Goal: Task Accomplishment & Management: Manage account settings

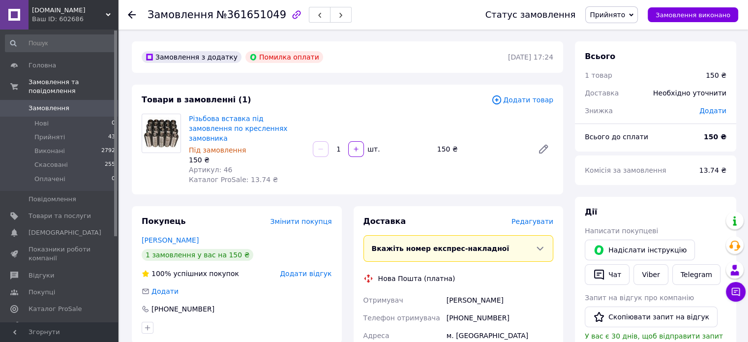
click at [510, 98] on span "Додати товар" at bounding box center [522, 99] width 62 height 11
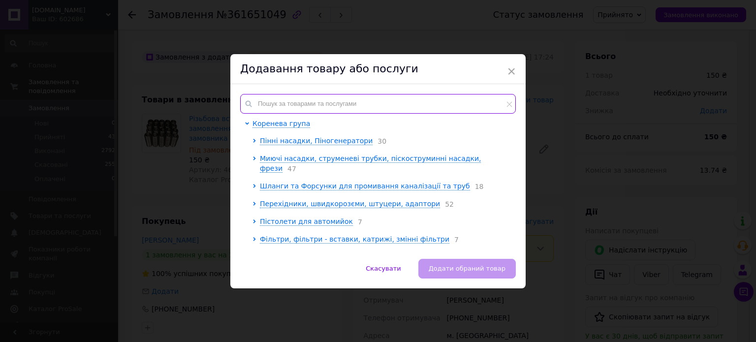
click at [367, 103] on input "text" at bounding box center [377, 104] width 275 height 20
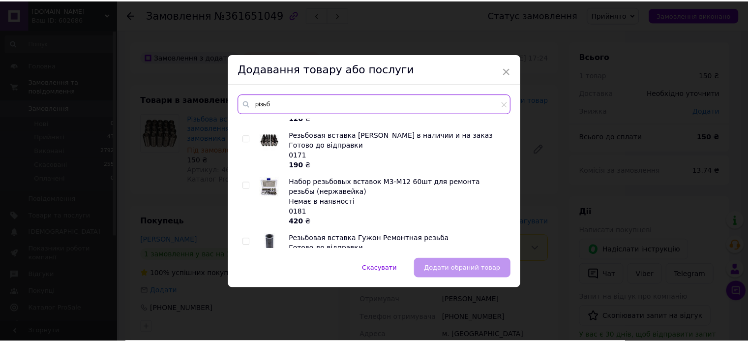
scroll to position [184, 0]
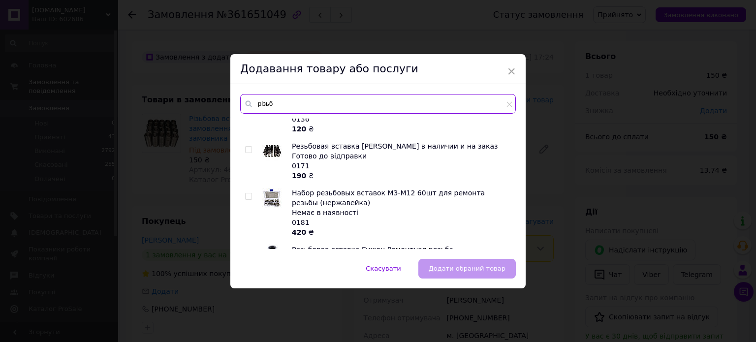
type input "різьб"
click at [245, 149] on input "checkbox" at bounding box center [248, 150] width 6 height 6
checkbox input "true"
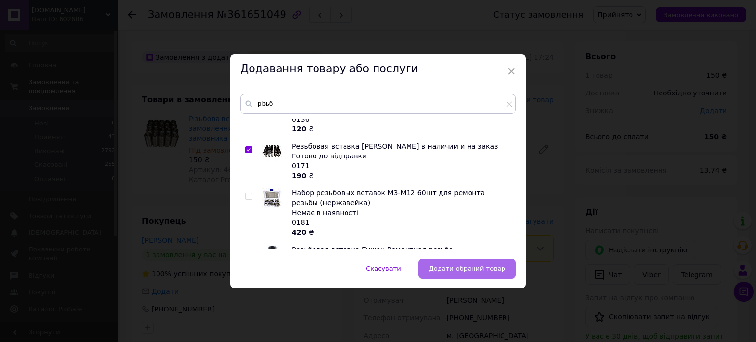
click at [470, 273] on button "Додати обраний товар" at bounding box center [466, 269] width 97 height 20
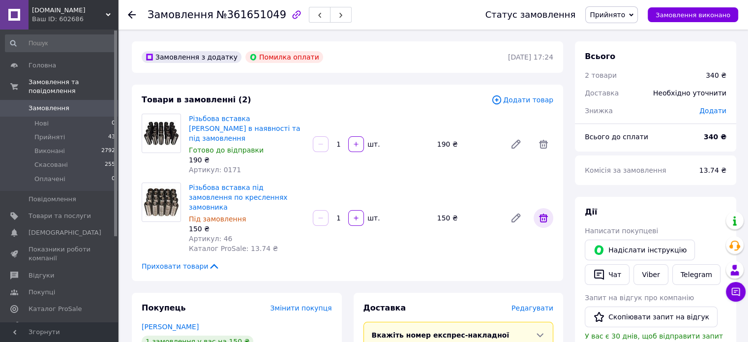
click at [547, 212] on icon at bounding box center [544, 218] width 12 height 12
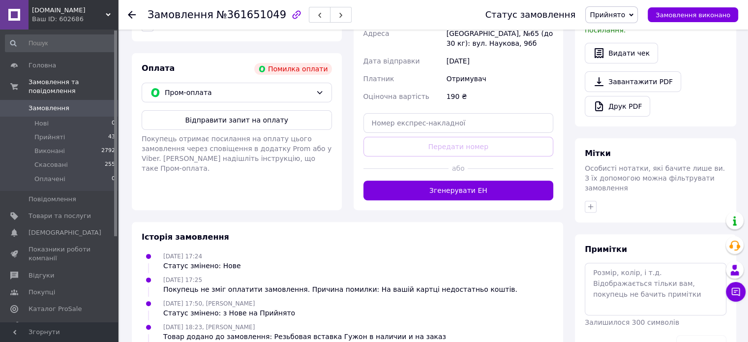
scroll to position [327, 0]
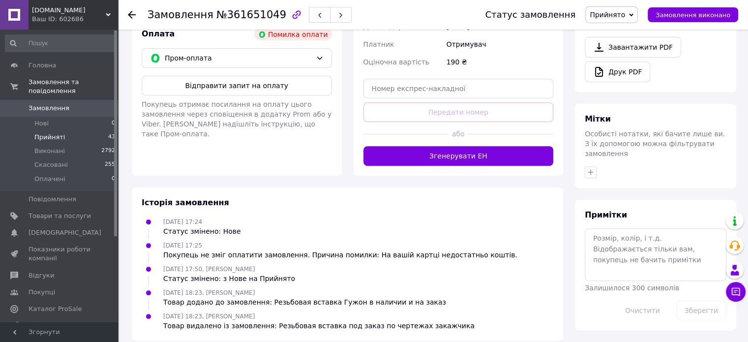
click at [41, 133] on span "Прийняті" at bounding box center [49, 137] width 31 height 9
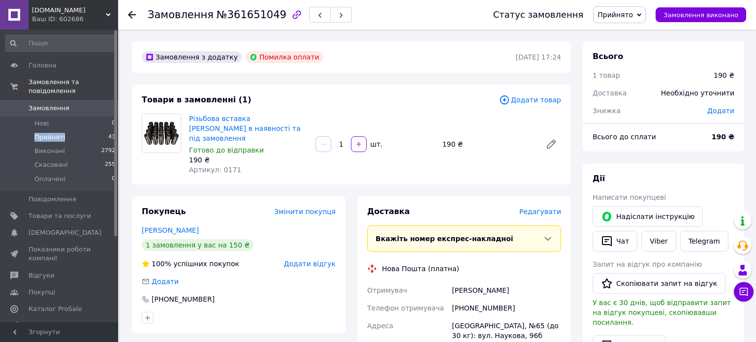
click at [41, 133] on span "Прийняті" at bounding box center [49, 137] width 31 height 9
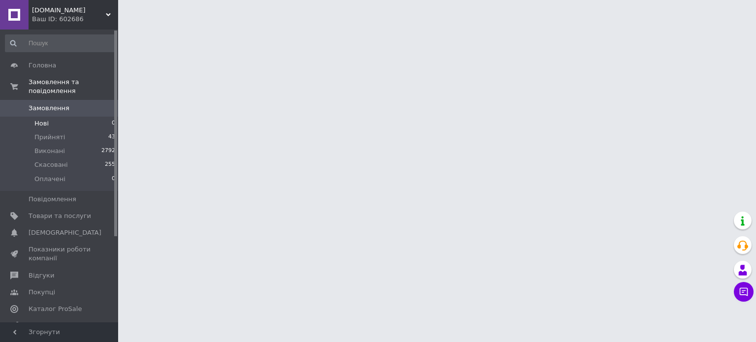
click at [42, 119] on span "Нові" at bounding box center [41, 123] width 14 height 9
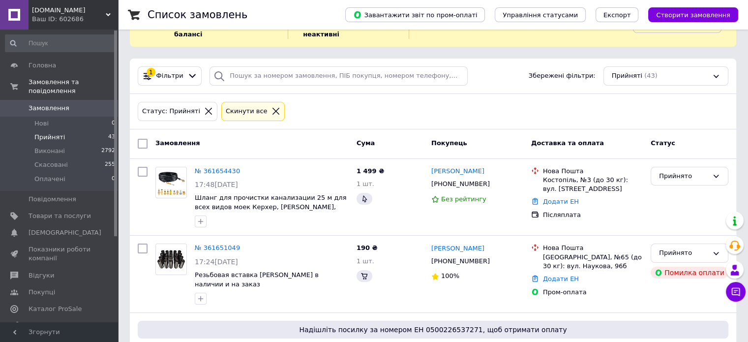
scroll to position [39, 0]
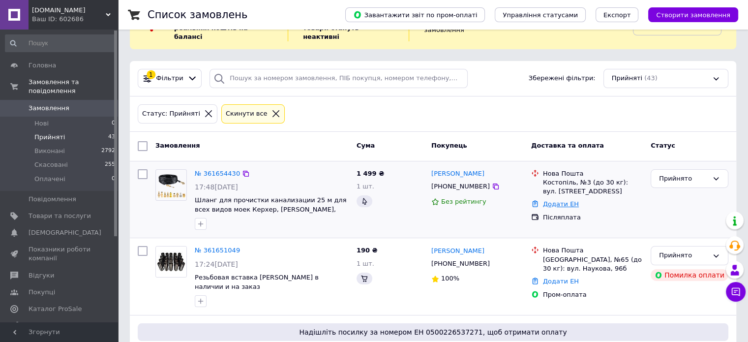
click at [558, 200] on link "Додати ЕН" at bounding box center [561, 203] width 36 height 7
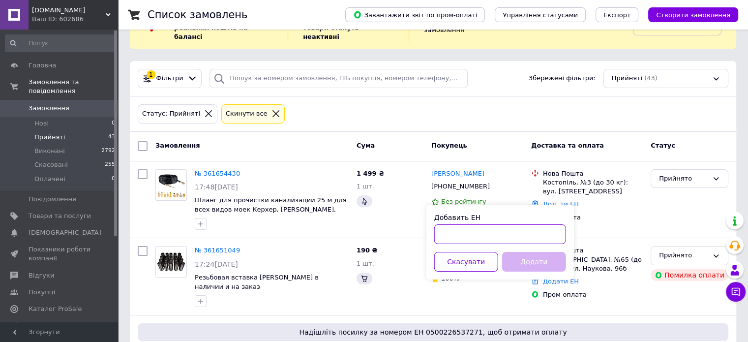
click at [465, 236] on input "Добавить ЕН" at bounding box center [500, 234] width 132 height 20
paste input "20451247451954"
type input "20451247451954"
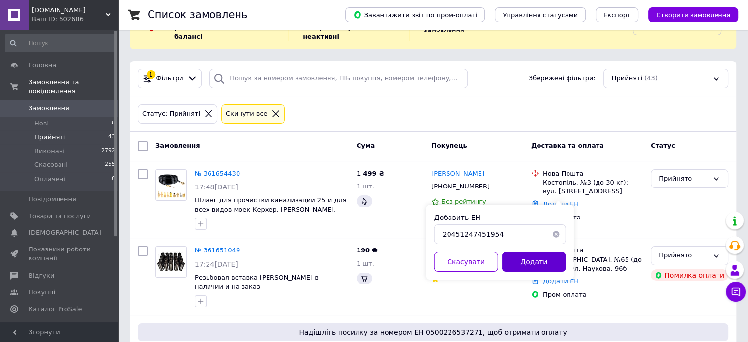
click at [527, 266] on button "Додати" at bounding box center [534, 262] width 64 height 20
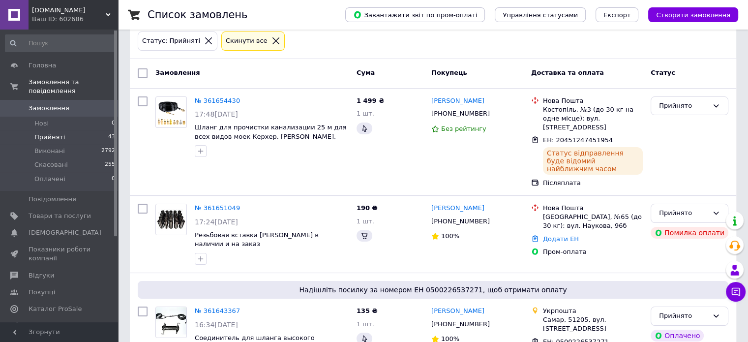
scroll to position [131, 0]
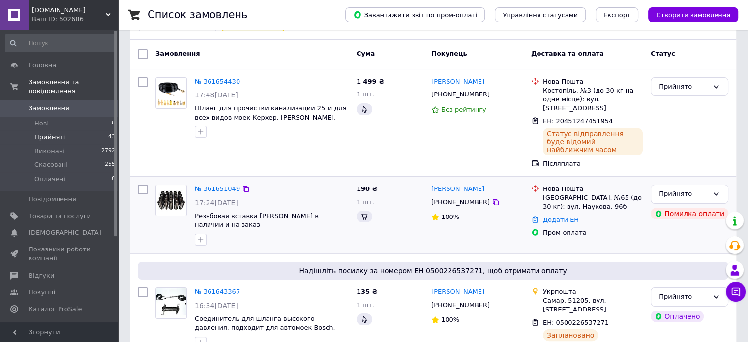
click at [569, 214] on div "Додати ЕН" at bounding box center [593, 220] width 104 height 13
click at [565, 216] on link "Додати ЕН" at bounding box center [561, 219] width 36 height 7
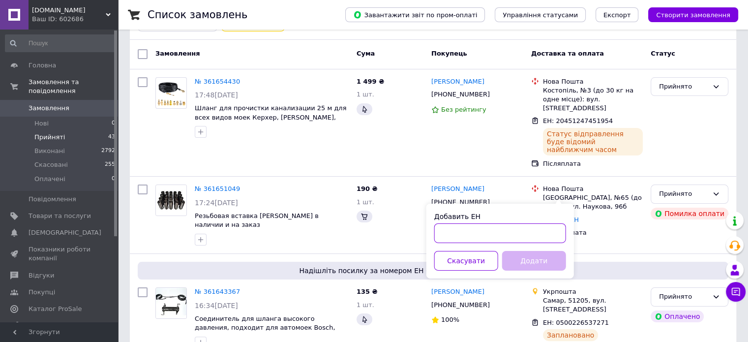
click at [495, 232] on input "Добавить ЕН" at bounding box center [500, 233] width 132 height 20
paste input "20451247449340"
type input "20451247449340"
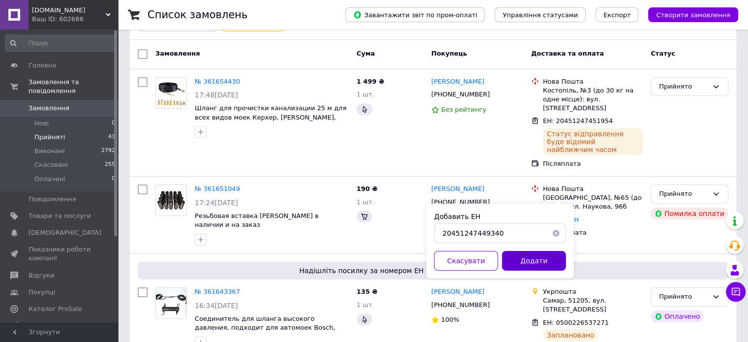
click at [532, 258] on button "Додати" at bounding box center [534, 261] width 64 height 20
